Goal: Task Accomplishment & Management: Manage account settings

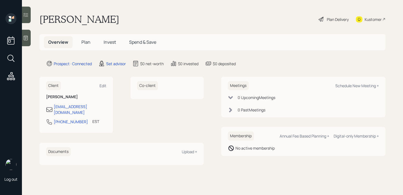
click at [30, 42] on div at bounding box center [26, 38] width 9 height 16
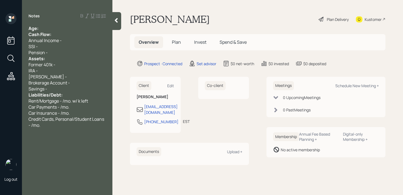
click at [79, 26] on div "Age:" at bounding box center [67, 28] width 77 height 6
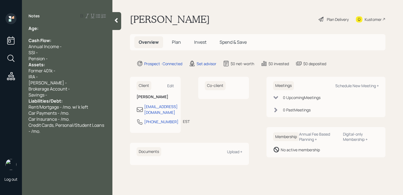
click at [75, 40] on div "Cash Flow:" at bounding box center [67, 40] width 77 height 6
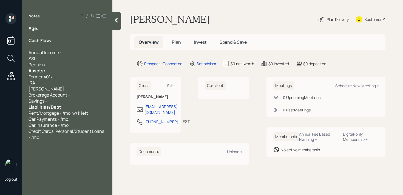
click at [63, 64] on div "Pension -" at bounding box center [67, 64] width 77 height 6
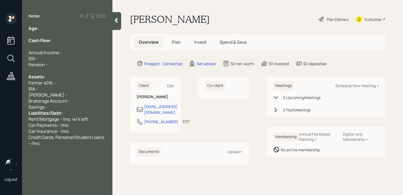
click at [55, 104] on div "Savings -" at bounding box center [67, 107] width 77 height 6
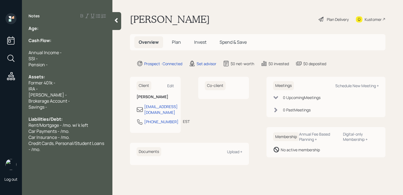
click at [31, 100] on span "Brokerage Account -" at bounding box center [49, 101] width 41 height 6
click at [98, 102] on div "Individual Brokerage Account -" at bounding box center [67, 101] width 77 height 6
click at [74, 107] on div "Savings -" at bounding box center [67, 107] width 77 height 6
click at [59, 32] on div at bounding box center [67, 34] width 77 height 6
click at [61, 27] on div "Age:" at bounding box center [67, 28] width 77 height 6
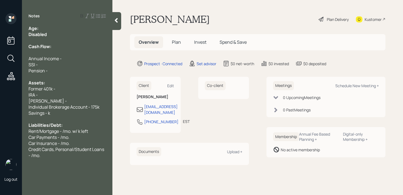
click at [51, 27] on div "Age:" at bounding box center [67, 28] width 77 height 6
drag, startPoint x: 41, startPoint y: 27, endPoint x: 51, endPoint y: 32, distance: 11.0
click at [51, 32] on div "Age: [DEMOGRAPHIC_DATA] Disabled Cash Flow: Annual Income - SSI - Pension - Ass…" at bounding box center [67, 91] width 77 height 133
click at [51, 32] on div "Disabled" at bounding box center [67, 34] width 77 height 6
drag, startPoint x: 40, startPoint y: 29, endPoint x: 50, endPoint y: 37, distance: 13.3
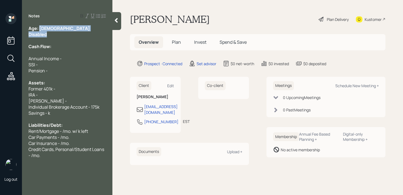
click at [50, 37] on div "Age: [DEMOGRAPHIC_DATA] Disabled Cash Flow: Annual Income - SSI - Pension - Ass…" at bounding box center [67, 91] width 77 height 133
click at [57, 39] on div at bounding box center [67, 40] width 77 height 6
click at [57, 48] on div "Cash Flow:" at bounding box center [67, 46] width 77 height 6
click at [57, 50] on div at bounding box center [67, 52] width 77 height 6
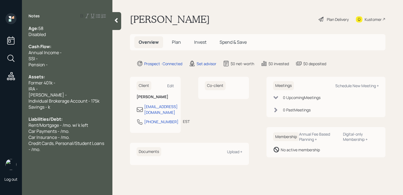
click at [30, 34] on span "Disabled" at bounding box center [37, 34] width 17 height 6
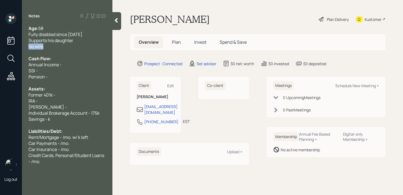
drag, startPoint x: 52, startPoint y: 45, endPoint x: 10, endPoint y: 45, distance: 41.7
click at [10, 45] on div "Log out Notes Age: [DEMOGRAPHIC_DATA] Fully disabled since [DATE] Supports his …" at bounding box center [201, 97] width 403 height 195
drag, startPoint x: 47, startPoint y: 44, endPoint x: 5, endPoint y: 44, distance: 41.7
click at [5, 44] on div "Log out Notes Age: [DEMOGRAPHIC_DATA] Fully disabled since [DATE] Supports his …" at bounding box center [201, 97] width 403 height 195
copy span "Single"
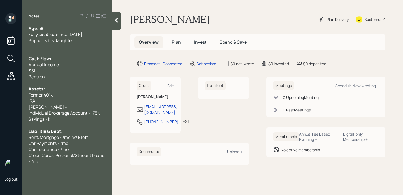
click at [83, 34] on div "Fully disabled since [DATE]" at bounding box center [67, 34] width 77 height 6
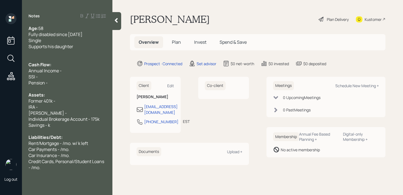
click at [63, 51] on div at bounding box center [67, 52] width 77 height 6
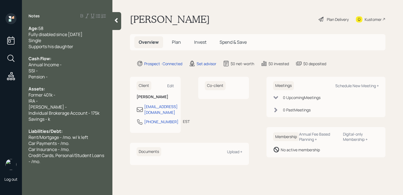
click at [58, 64] on span "Annual Income -" at bounding box center [45, 64] width 33 height 6
click at [57, 70] on div "SSI -" at bounding box center [67, 71] width 77 height 6
click at [57, 75] on div "Pension -" at bounding box center [67, 77] width 77 height 6
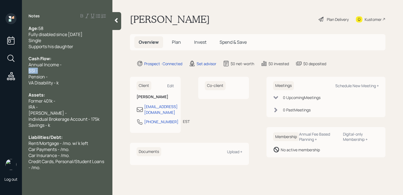
drag, startPoint x: 62, startPoint y: 72, endPoint x: 8, endPoint y: 72, distance: 54.1
click at [9, 72] on div "Log out Notes Age: [DEMOGRAPHIC_DATA] Fully disabled since [DATE] Single Suppor…" at bounding box center [201, 97] width 403 height 195
click at [39, 74] on span "Pension -" at bounding box center [38, 77] width 19 height 6
drag, startPoint x: 49, startPoint y: 74, endPoint x: 1, endPoint y: 74, distance: 48.3
click at [0, 74] on div "Log out Notes Age: [DEMOGRAPHIC_DATA] Fully disabled since [DATE] Single Suppor…" at bounding box center [201, 97] width 403 height 195
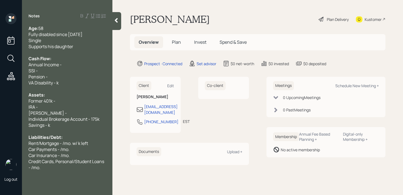
click at [36, 74] on span "Pension -" at bounding box center [38, 77] width 19 height 6
click at [46, 83] on span "VA Disability - k" at bounding box center [44, 83] width 30 height 6
click at [60, 82] on div "VA Disability - k" at bounding box center [67, 83] width 77 height 6
drag, startPoint x: 58, startPoint y: 76, endPoint x: 28, endPoint y: 68, distance: 31.4
click at [28, 68] on div "Age: [DEMOGRAPHIC_DATA] Fully disabled since [DATE] Single Supports his daughte…" at bounding box center [67, 97] width 91 height 145
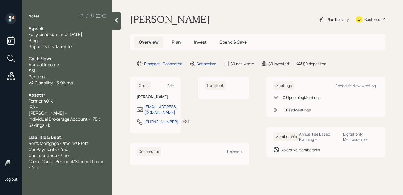
click at [40, 69] on div "SSI -" at bounding box center [67, 71] width 77 height 6
drag, startPoint x: 52, startPoint y: 76, endPoint x: 27, endPoint y: 76, distance: 24.7
click at [27, 76] on div "Age: [DEMOGRAPHIC_DATA] Fully disabled since [DATE] Single Supports his daughte…" at bounding box center [67, 97] width 91 height 145
click at [39, 72] on div "SSI -" at bounding box center [67, 71] width 77 height 6
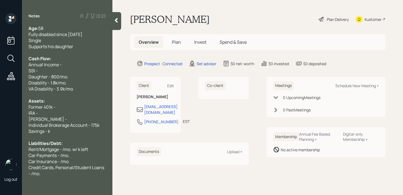
drag, startPoint x: 72, startPoint y: 76, endPoint x: 15, endPoint y: 81, distance: 56.8
click at [15, 81] on div "Log out Notes Age: [DEMOGRAPHIC_DATA] Fully disabled since [DATE] Single Suppor…" at bounding box center [201, 97] width 403 height 195
click at [69, 88] on span "VA Disability - 3.9k/mo." at bounding box center [52, 89] width 46 height 6
drag, startPoint x: 69, startPoint y: 78, endPoint x: 0, endPoint y: 78, distance: 69.4
click at [0, 78] on div "Log out Notes Age: [DEMOGRAPHIC_DATA] Fully disabled since [DATE] Single Suppor…" at bounding box center [201, 97] width 403 height 195
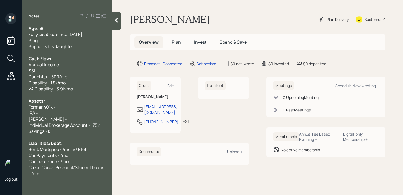
click at [41, 72] on div "SSI -" at bounding box center [67, 71] width 77 height 6
drag, startPoint x: 43, startPoint y: 72, endPoint x: 2, endPoint y: 72, distance: 40.6
click at [3, 72] on div "Log out Notes Age: [DEMOGRAPHIC_DATA] Fully disabled since [DATE] Single Suppor…" at bounding box center [201, 97] width 403 height 195
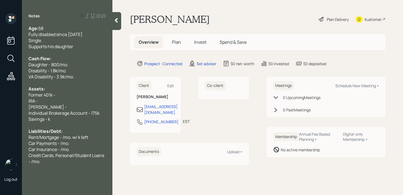
click at [51, 115] on span "Individual Brokerage Account - 175k" at bounding box center [64, 113] width 71 height 6
click at [61, 100] on div "IRA -" at bounding box center [67, 101] width 77 height 6
click at [66, 106] on div "[PERSON_NAME] -" at bounding box center [67, 107] width 77 height 6
drag, startPoint x: 61, startPoint y: 110, endPoint x: 23, endPoint y: 95, distance: 40.7
click at [23, 95] on div "Age: [DEMOGRAPHIC_DATA] Fully disabled since [DATE] Single Supports his daughte…" at bounding box center [67, 94] width 91 height 139
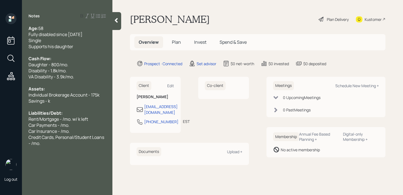
click at [49, 101] on span "Savings - k" at bounding box center [40, 101] width 22 height 6
click at [89, 100] on div "Savings - 59k" at bounding box center [67, 101] width 77 height 6
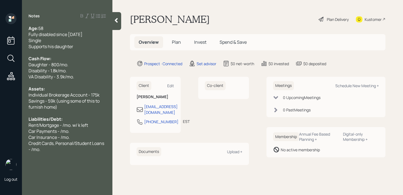
click at [54, 125] on span "Rent/Mortgage - /mo. w/ k left" at bounding box center [59, 125] width 60 height 6
drag, startPoint x: 39, startPoint y: 124, endPoint x: 0, endPoint y: 124, distance: 39.0
click at [0, 124] on div "Log out Notes Age: [DEMOGRAPHIC_DATA] Fully disabled since [DATE] Single Suppor…" at bounding box center [201, 97] width 403 height 195
click at [64, 124] on span "New Mortgage - /mo. w/ k left" at bounding box center [58, 125] width 58 height 6
click at [62, 124] on span "New Mortgage - /mo. w/ k left" at bounding box center [58, 125] width 58 height 6
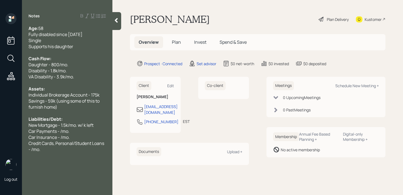
click at [68, 124] on span "New Mortgage - 1.5k/mo. w/ k left" at bounding box center [61, 125] width 65 height 6
drag, startPoint x: 69, startPoint y: 130, endPoint x: 30, endPoint y: 130, distance: 39.0
click at [30, 130] on span "Car Payments - /mo." at bounding box center [49, 131] width 41 height 6
click at [50, 130] on span "Car Payments - /mo." at bounding box center [49, 131] width 41 height 6
drag, startPoint x: 78, startPoint y: 130, endPoint x: 28, endPoint y: 130, distance: 50.2
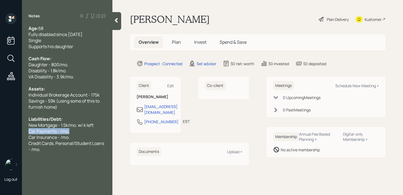
click at [28, 130] on div "Age: [DEMOGRAPHIC_DATA] Fully disabled since [DATE] Single Supports his daughte…" at bounding box center [67, 88] width 91 height 127
click at [41, 130] on span "Car Payments - /mo." at bounding box center [49, 131] width 41 height 6
drag, startPoint x: 88, startPoint y: 130, endPoint x: 5, endPoint y: 130, distance: 82.3
click at [5, 130] on div "Log out Notes Age: [DEMOGRAPHIC_DATA] Fully disabled since [DATE] Single Suppor…" at bounding box center [201, 97] width 403 height 195
click at [25, 129] on div "Age: [DEMOGRAPHIC_DATA] Fully disabled since [DATE] Single Supports his daughte…" at bounding box center [67, 88] width 91 height 127
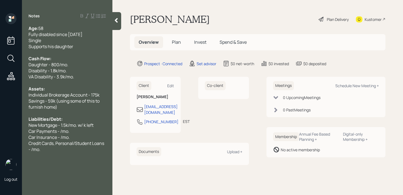
drag, startPoint x: 51, startPoint y: 129, endPoint x: 56, endPoint y: 129, distance: 5.2
click at [53, 129] on span "Car Payments - /mo." at bounding box center [49, 131] width 41 height 6
drag, startPoint x: 49, startPoint y: 134, endPoint x: 0, endPoint y: 134, distance: 49.4
click at [0, 134] on div "Log out Notes Age: [DEMOGRAPHIC_DATA] Fully disabled since [DATE] Single Suppor…" at bounding box center [201, 97] width 403 height 195
click at [47, 127] on span "New Mortgage - 1.5k/mo. w/ k left" at bounding box center [61, 125] width 65 height 6
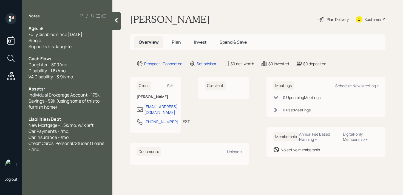
drag, startPoint x: 71, startPoint y: 131, endPoint x: 20, endPoint y: 131, distance: 51.3
click at [31, 131] on div "Car Payments - /mo." at bounding box center [67, 131] width 77 height 6
click at [49, 128] on span "Car Payments - /mo." at bounding box center [49, 131] width 41 height 6
drag, startPoint x: 70, startPoint y: 128, endPoint x: 10, endPoint y: 128, distance: 60.1
click at [10, 128] on div "Log out Notes Age: [DEMOGRAPHIC_DATA] Fully disabled since [DATE] Single Suppor…" at bounding box center [201, 97] width 403 height 195
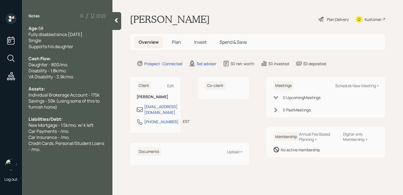
click at [74, 136] on div "Car Insurance - /mo." at bounding box center [67, 137] width 77 height 6
drag, startPoint x: 76, startPoint y: 127, endPoint x: 26, endPoint y: 127, distance: 49.7
click at [47, 127] on span "New Mortgage - 1.5k/mo. w/ k left" at bounding box center [61, 125] width 65 height 6
click at [58, 129] on span "Car Payments - /mo." at bounding box center [49, 131] width 41 height 6
drag, startPoint x: 85, startPoint y: 131, endPoint x: 0, endPoint y: 131, distance: 84.8
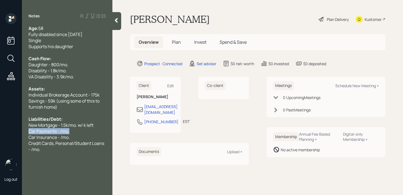
click at [0, 131] on div "Log out Notes Age: [DEMOGRAPHIC_DATA] Fully disabled since [DATE] Single Suppor…" at bounding box center [201, 97] width 403 height 195
click at [43, 135] on span "Car Insurance - /mo." at bounding box center [49, 137] width 41 height 6
drag, startPoint x: 67, startPoint y: 132, endPoint x: 2, endPoint y: 127, distance: 65.3
click at [3, 127] on div "Log out Notes Age: [DEMOGRAPHIC_DATA] Fully disabled since [DATE] Single Suppor…" at bounding box center [201, 97] width 403 height 195
click at [53, 125] on span "New Mortgage - 1.5k/mo. w/ k left" at bounding box center [61, 125] width 65 height 6
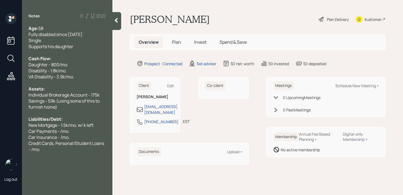
drag, startPoint x: 78, startPoint y: 128, endPoint x: 0, endPoint y: 128, distance: 78.5
click at [0, 128] on div "Log out Notes Age: [DEMOGRAPHIC_DATA] Fully disabled since [DATE] Single Suppor…" at bounding box center [201, 97] width 403 height 195
click at [62, 129] on span "Car Payments - /mo." at bounding box center [49, 131] width 41 height 6
drag, startPoint x: 70, startPoint y: 130, endPoint x: 0, endPoint y: 126, distance: 70.1
click at [0, 126] on div "Log out Notes Age: [DEMOGRAPHIC_DATA] Fully disabled since [DATE] Single Suppor…" at bounding box center [201, 97] width 403 height 195
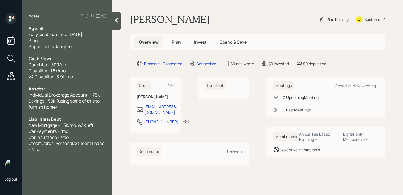
click at [40, 129] on span "Car Payments - /mo." at bounding box center [49, 131] width 41 height 6
click at [72, 129] on div "Car Payments - /mo." at bounding box center [67, 131] width 77 height 6
click at [72, 132] on div "Car Insurance - /mo." at bounding box center [67, 131] width 77 height 6
click at [61, 131] on span "Car Insurance - /mo." at bounding box center [49, 131] width 41 height 6
click at [71, 143] on div "Credit Cards, Personal/Student Loans - /mo." at bounding box center [67, 140] width 77 height 12
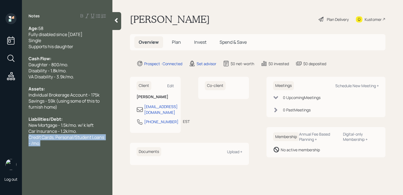
drag, startPoint x: 71, startPoint y: 143, endPoint x: 23, endPoint y: 134, distance: 49.0
click at [23, 134] on div "Age: [DEMOGRAPHIC_DATA] Fully disabled since [DATE] Single Supports his daughte…" at bounding box center [67, 85] width 91 height 121
click at [117, 18] on icon at bounding box center [116, 20] width 5 height 5
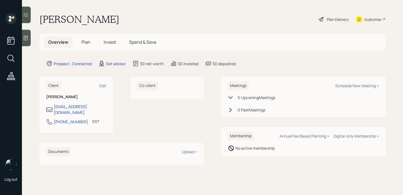
click at [29, 38] on div at bounding box center [26, 38] width 9 height 16
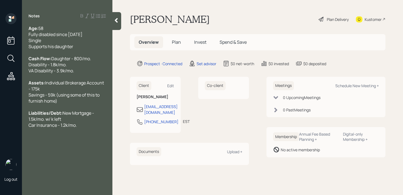
click at [118, 18] on icon at bounding box center [116, 20] width 5 height 5
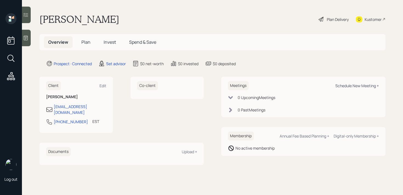
click at [353, 86] on div "Schedule New Meeting +" at bounding box center [358, 85] width 44 height 5
select select "round-[PERSON_NAME]"
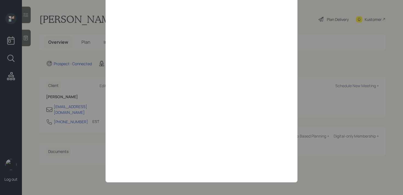
scroll to position [21, 0]
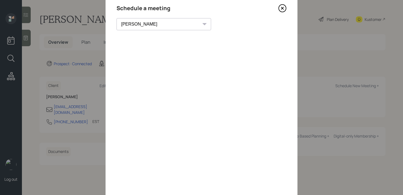
click at [284, 7] on icon at bounding box center [283, 8] width 8 height 8
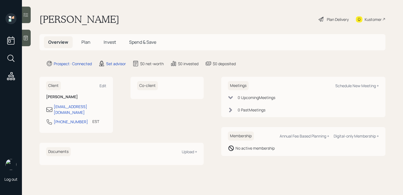
click at [368, 21] on div "Kustomer" at bounding box center [373, 19] width 17 height 6
click at [29, 41] on div at bounding box center [26, 38] width 9 height 16
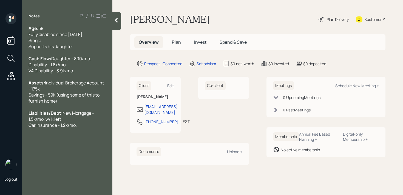
click at [116, 28] on div at bounding box center [117, 21] width 9 height 18
